Goal: Task Accomplishment & Management: Use online tool/utility

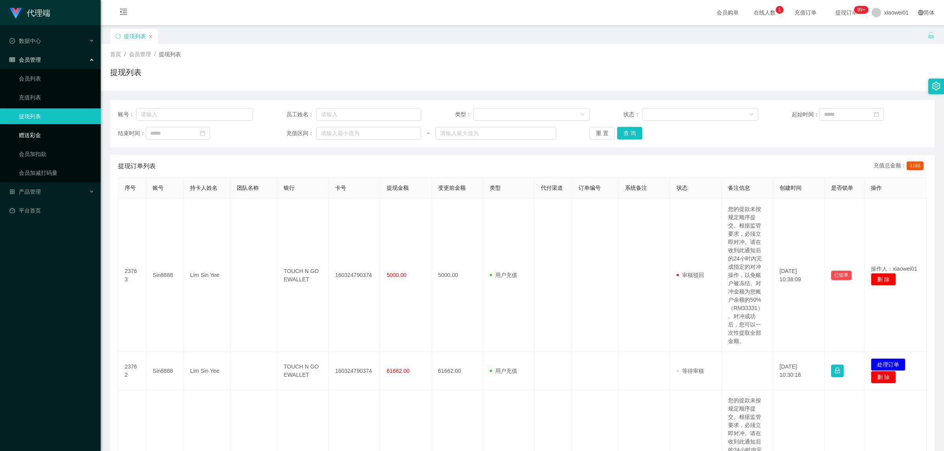
click at [40, 138] on link "赠送彩金" at bounding box center [56, 135] width 75 height 16
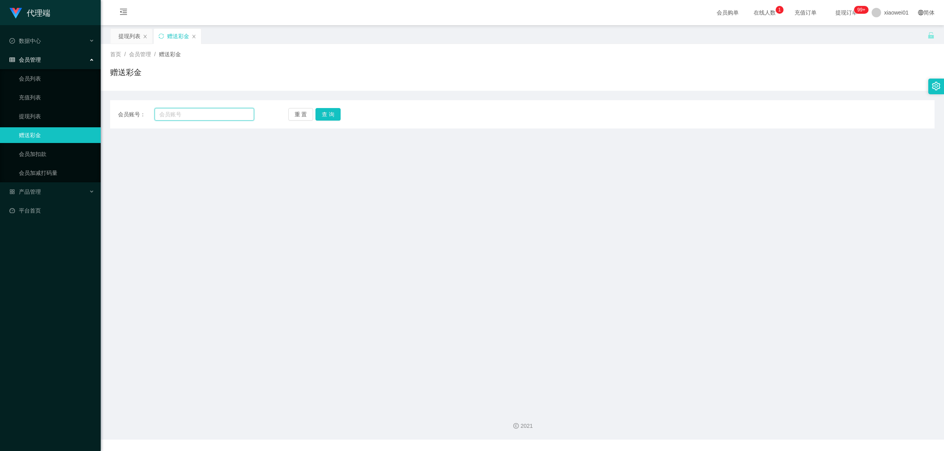
click at [205, 113] on input "text" at bounding box center [204, 114] width 99 height 13
paste input "0168244785"
type input "0168244785"
click at [336, 119] on button "查 询" at bounding box center [327, 114] width 25 height 13
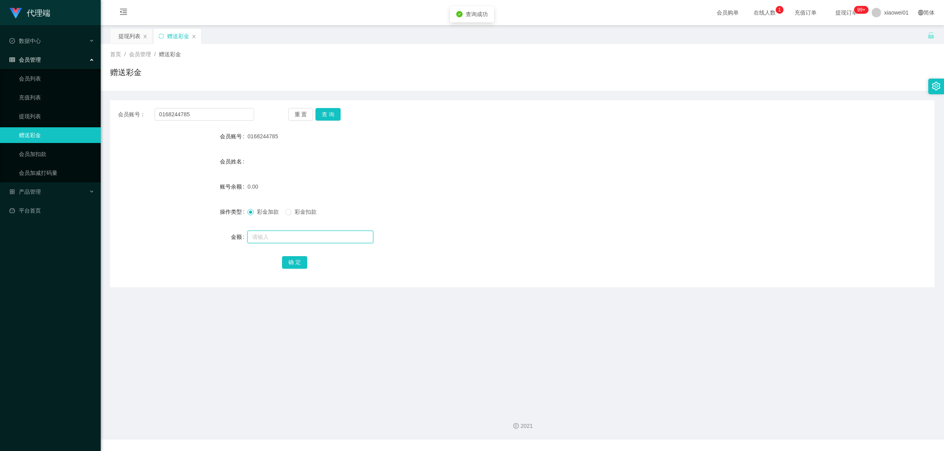
click at [290, 233] on input "text" at bounding box center [310, 237] width 126 height 13
type input "30"
click at [292, 238] on form "会员账号 0168244785 会员姓名 账号余额 0.00 操作类型 彩金加款 彩金扣款 金额 30 确 定" at bounding box center [522, 200] width 824 height 142
click at [293, 238] on button "确 定" at bounding box center [294, 262] width 25 height 13
click at [42, 191] on div "产品管理" at bounding box center [50, 192] width 101 height 16
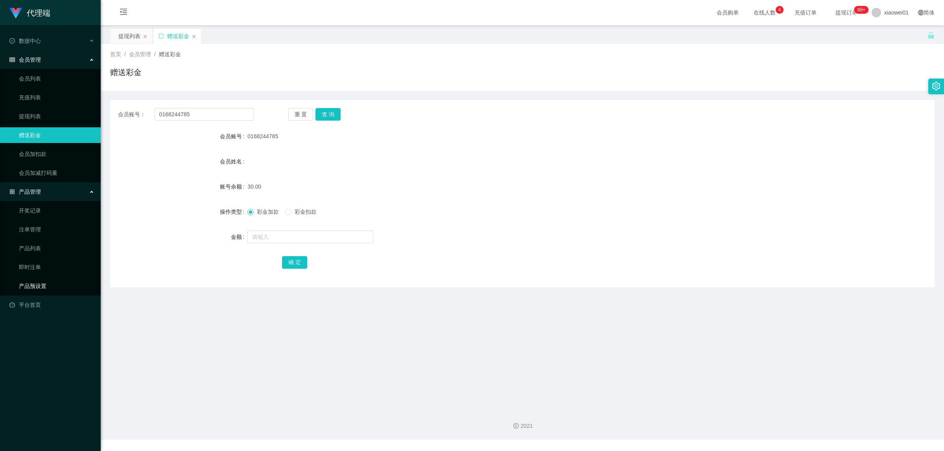
click at [39, 238] on link "产品预设置" at bounding box center [56, 286] width 75 height 16
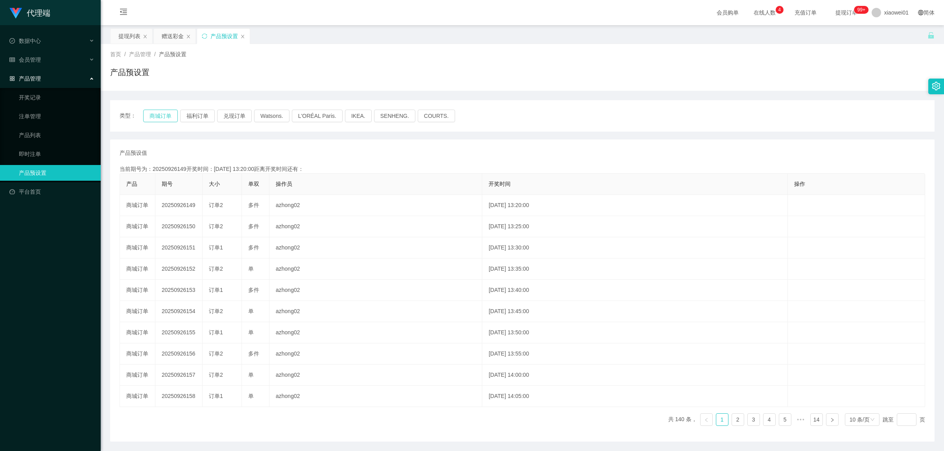
click at [160, 115] on button "商城订单" at bounding box center [160, 116] width 35 height 13
click at [126, 41] on div "提现列表" at bounding box center [129, 36] width 22 height 15
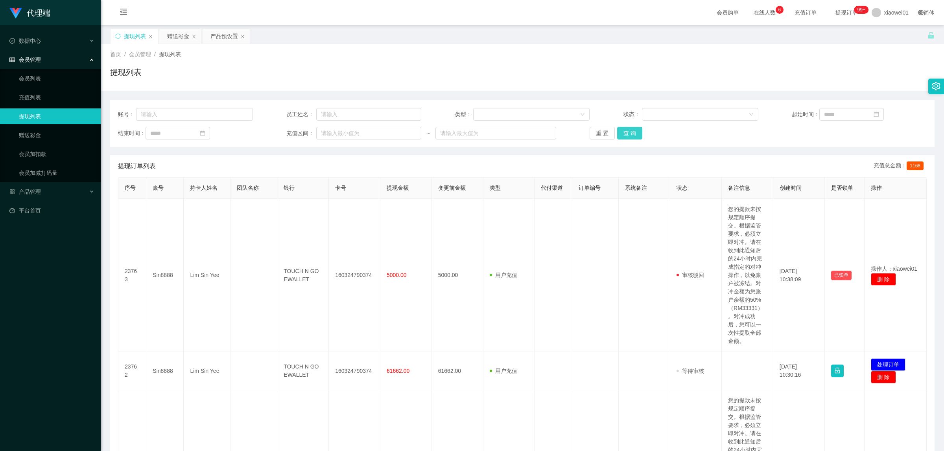
click at [632, 131] on button "查 询" at bounding box center [629, 133] width 25 height 13
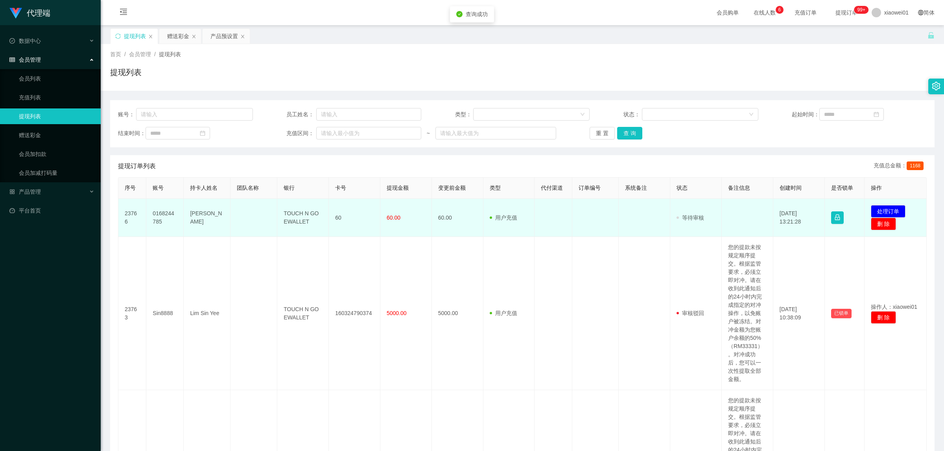
click at [293, 215] on td "TOUCH N GO EWALLET" at bounding box center [303, 218] width 52 height 38
click at [697, 209] on button "处理订单" at bounding box center [887, 211] width 35 height 13
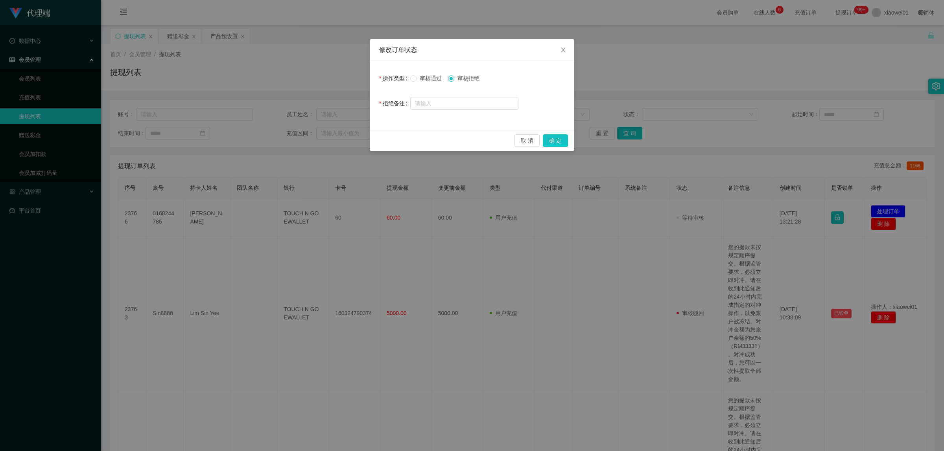
click at [432, 85] on div "审核通过 审核拒绝" at bounding box center [464, 78] width 108 height 16
click at [424, 75] on span "审核通过" at bounding box center [430, 78] width 28 height 6
click at [561, 139] on button "确 定" at bounding box center [555, 140] width 25 height 13
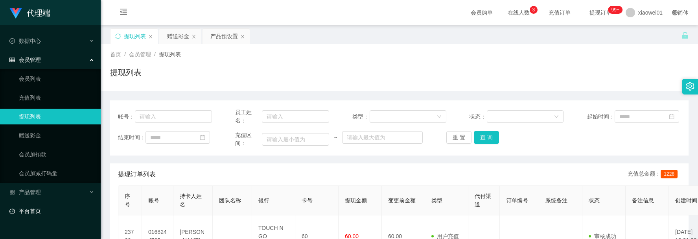
click at [38, 206] on link "平台首页" at bounding box center [51, 211] width 85 height 16
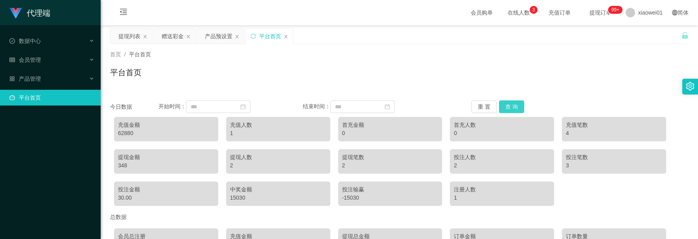
click at [518, 100] on button "查 询" at bounding box center [511, 106] width 25 height 13
click at [131, 134] on div "62880" at bounding box center [166, 133] width 96 height 8
copy div "62880"
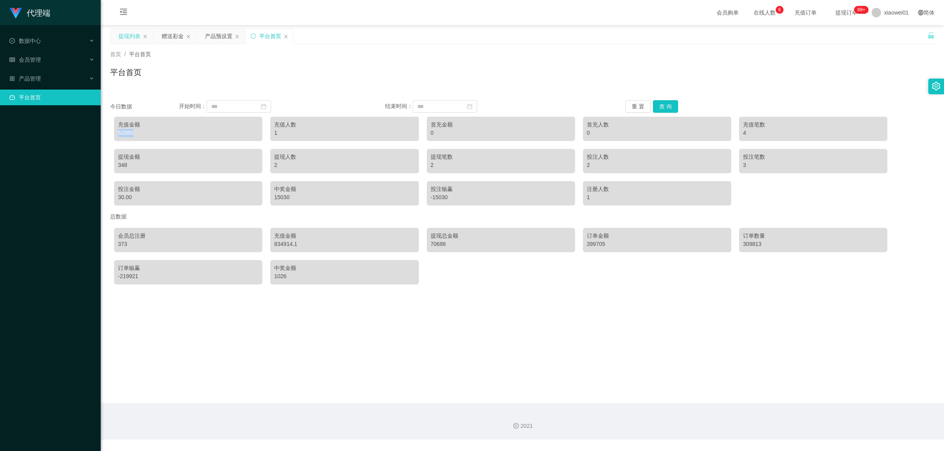
click at [129, 29] on div "提现列表" at bounding box center [129, 36] width 22 height 15
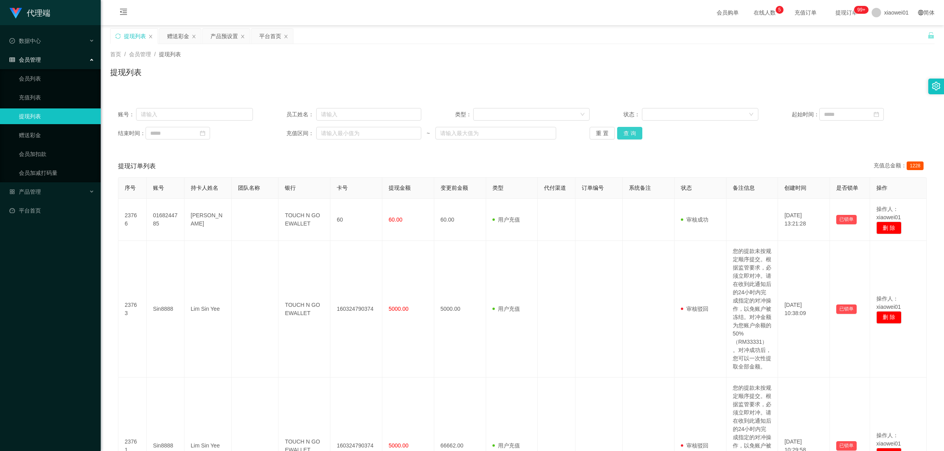
click at [617, 134] on button "查 询" at bounding box center [629, 133] width 25 height 13
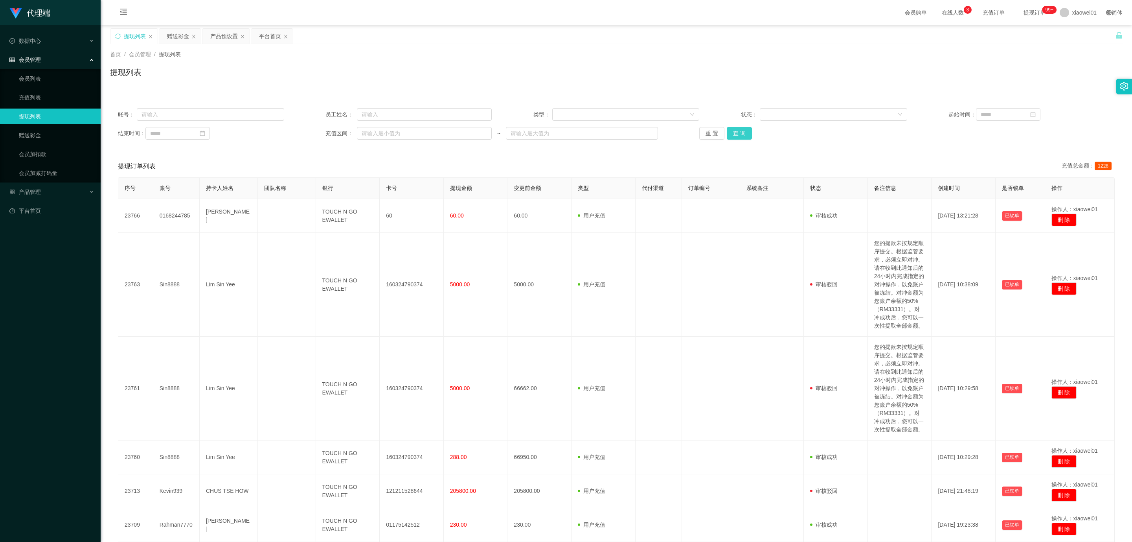
click at [697, 131] on button "查 询" at bounding box center [739, 133] width 25 height 13
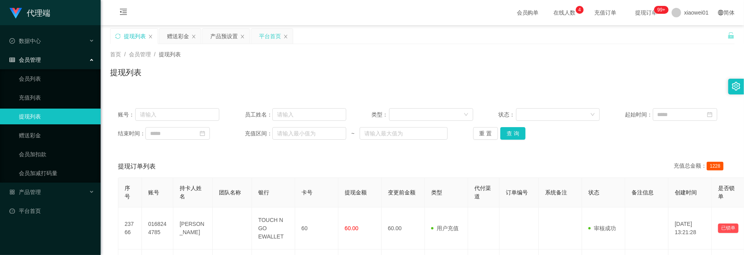
click at [268, 34] on div "平台首页" at bounding box center [270, 36] width 22 height 15
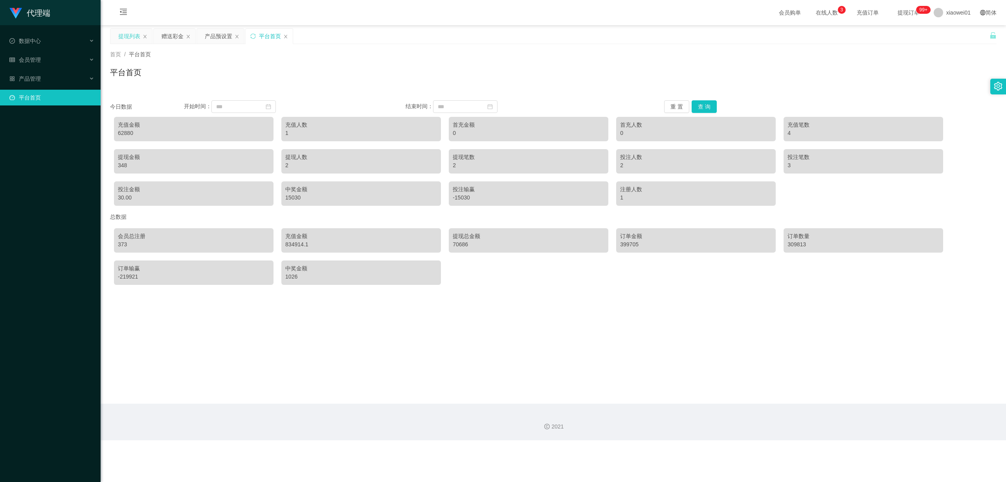
click at [131, 32] on div "提现列表" at bounding box center [129, 36] width 22 height 15
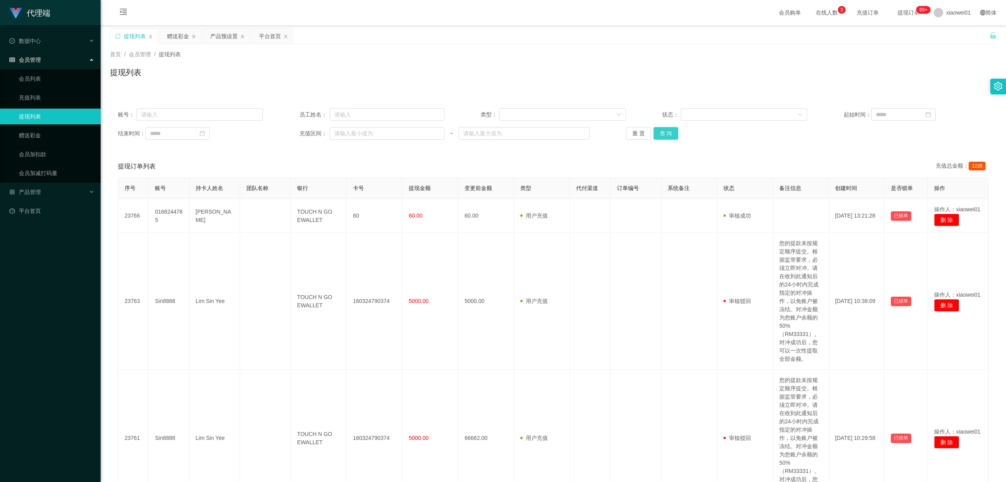
click at [657, 137] on button "查 询" at bounding box center [666, 133] width 25 height 13
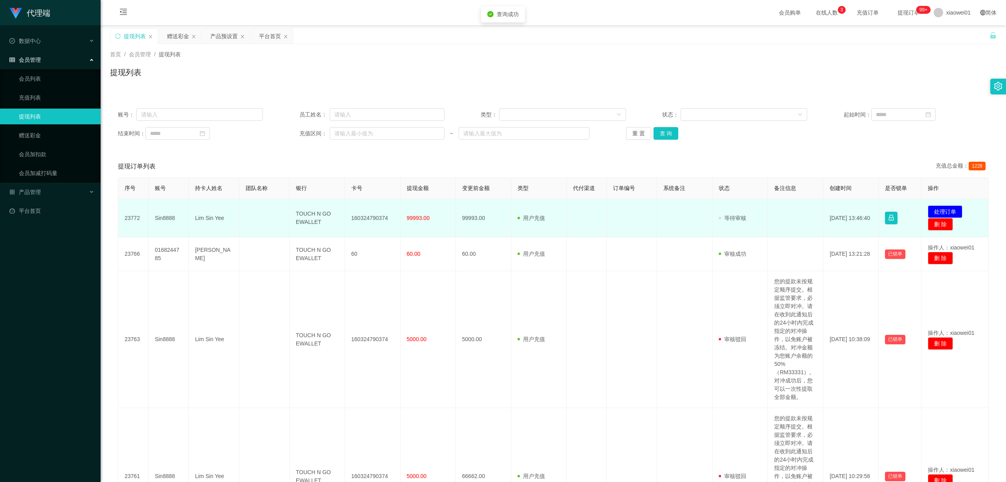
click at [697, 203] on td "发起代付 处理订单 删 除" at bounding box center [955, 218] width 67 height 38
click at [697, 206] on button "处理订单" at bounding box center [945, 211] width 35 height 13
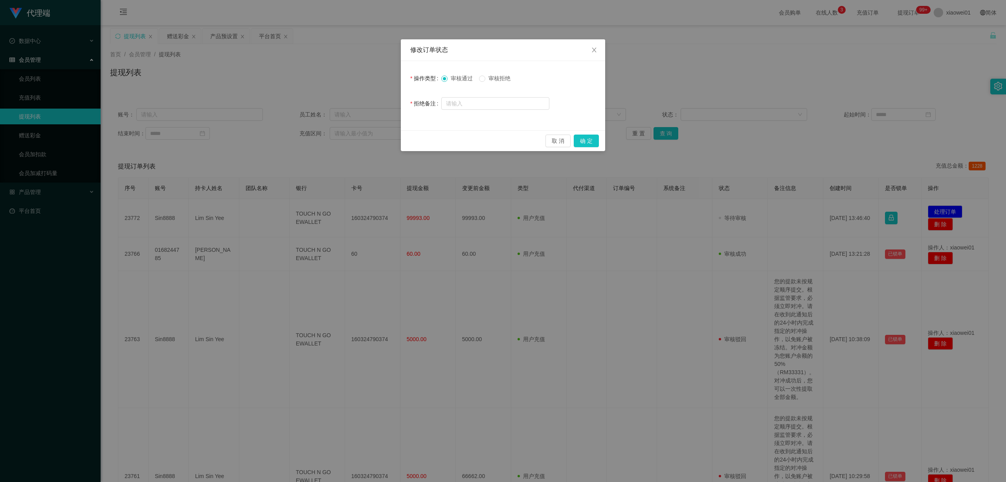
click at [491, 76] on span "审核拒绝" at bounding box center [500, 78] width 28 height 6
click at [483, 104] on input "text" at bounding box center [496, 103] width 108 height 13
paste input "系统核实到您这边工作台信誉分不足98分，请你联系风险员进行咨询，谢谢配合，祝你生活愉快。"
click at [485, 104] on input "系统核实到您这边工作台信誉分不足98分，请你联系风险员进行咨询，谢谢配合，祝你生活愉快。" at bounding box center [496, 104] width 108 height 13
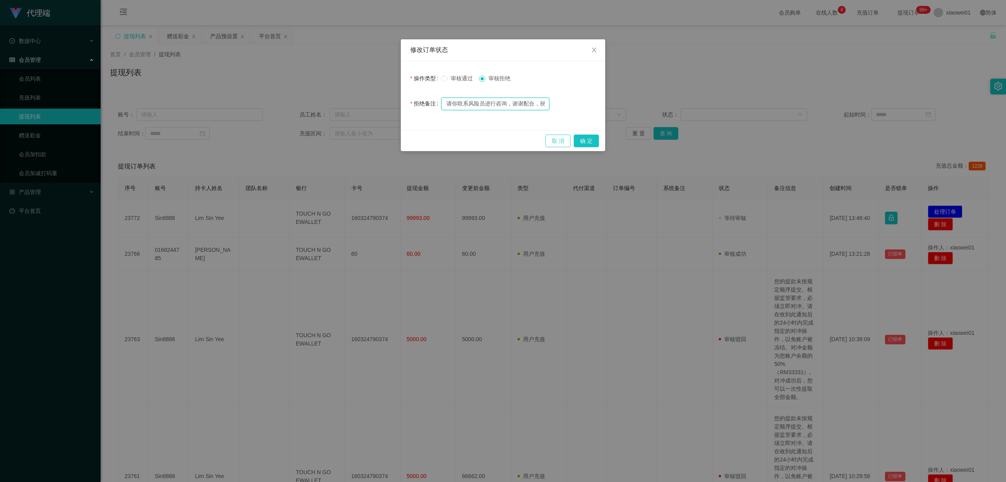
scroll to position [0, 99]
type input "系统核实到您这边工作台信誉分不足98分，请你联系风险员进行咨询，谢谢配合，祝你生活愉快。"
click at [587, 141] on button "确 定" at bounding box center [586, 140] width 25 height 13
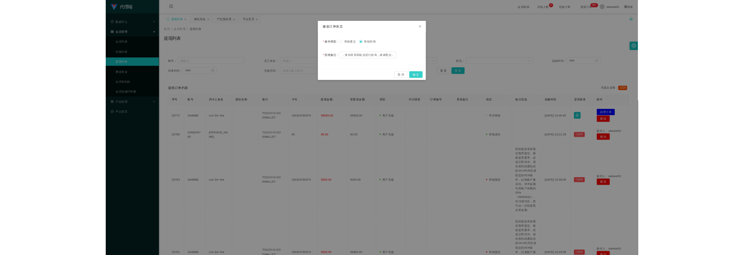
scroll to position [0, 0]
